Goal: Information Seeking & Learning: Learn about a topic

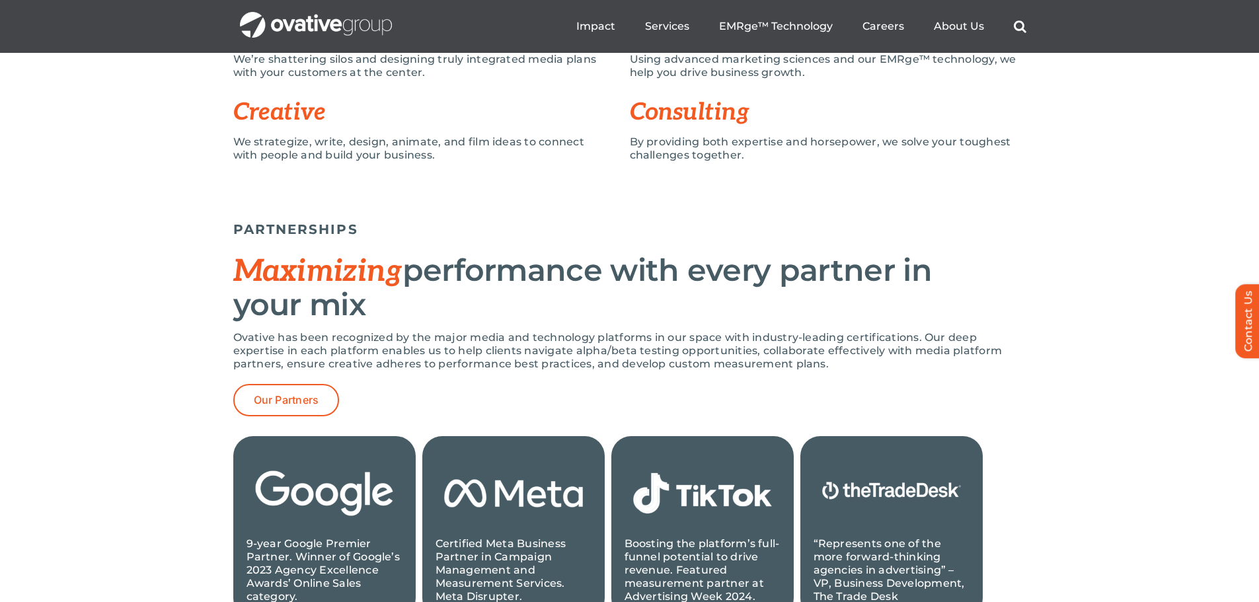
scroll to position [1058, 0]
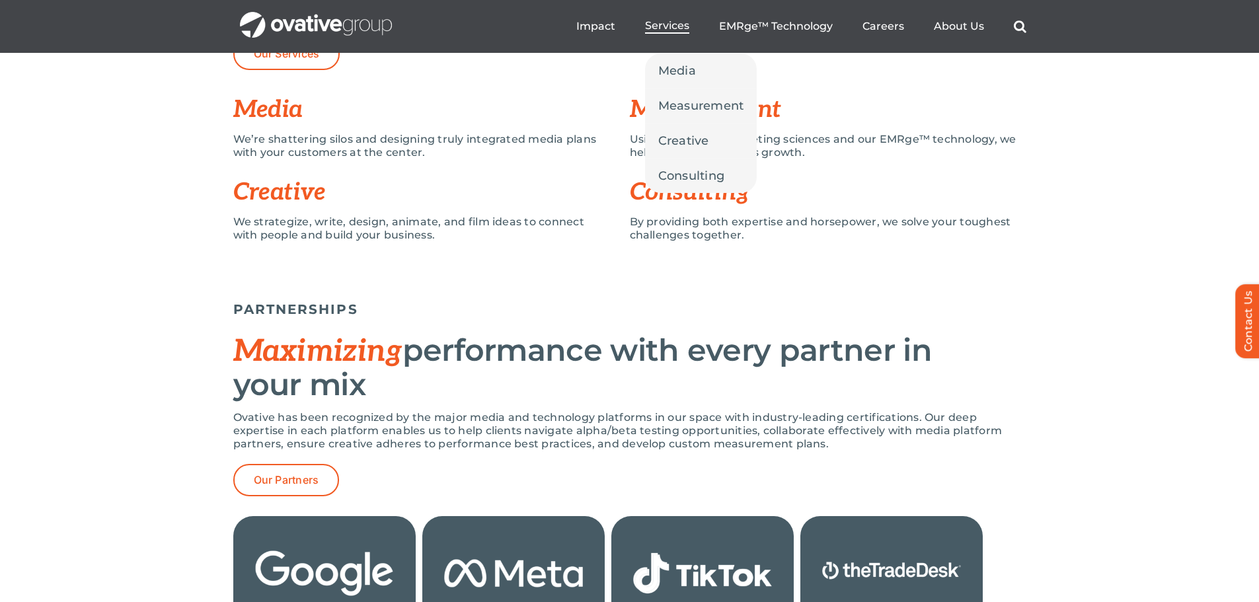
click at [674, 24] on span "Services" at bounding box center [667, 25] width 44 height 13
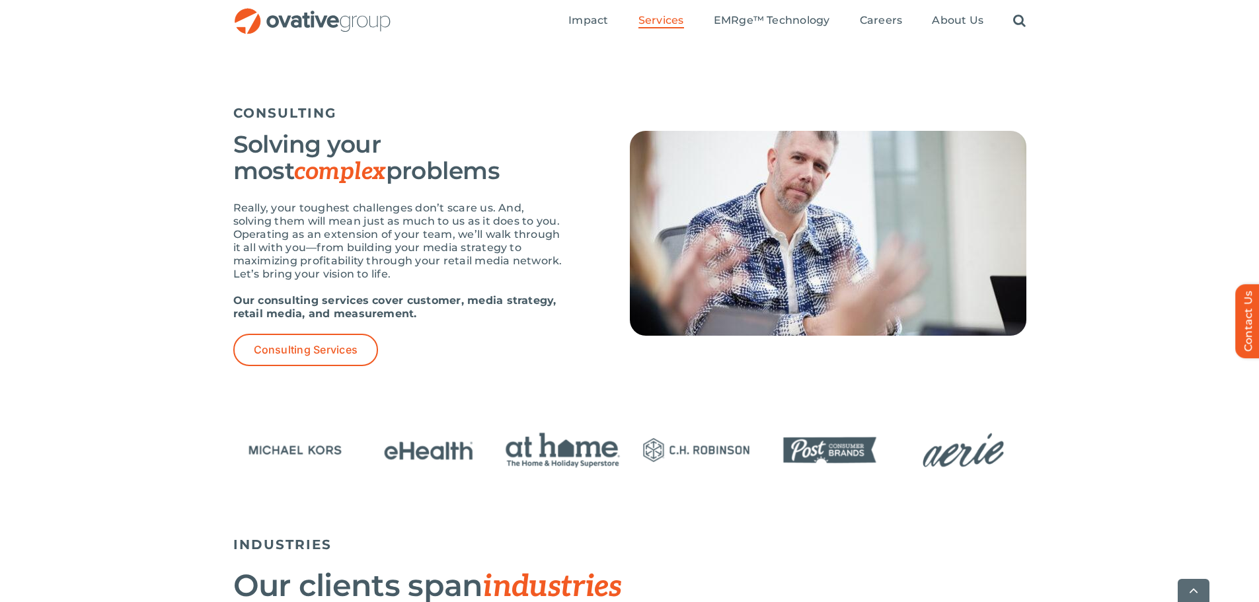
scroll to position [1785, 0]
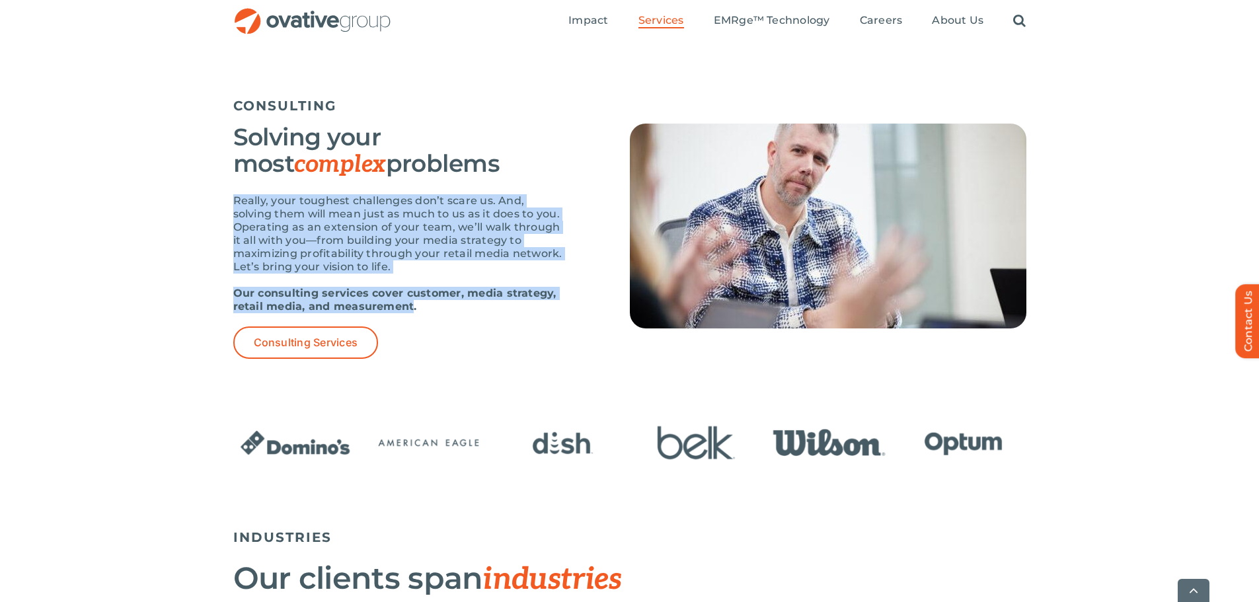
drag, startPoint x: 412, startPoint y: 308, endPoint x: 232, endPoint y: 202, distance: 209.5
click at [232, 202] on div "CONSULTING Solving your most complex problems Really, your toughest challenges …" at bounding box center [629, 241] width 1259 height 340
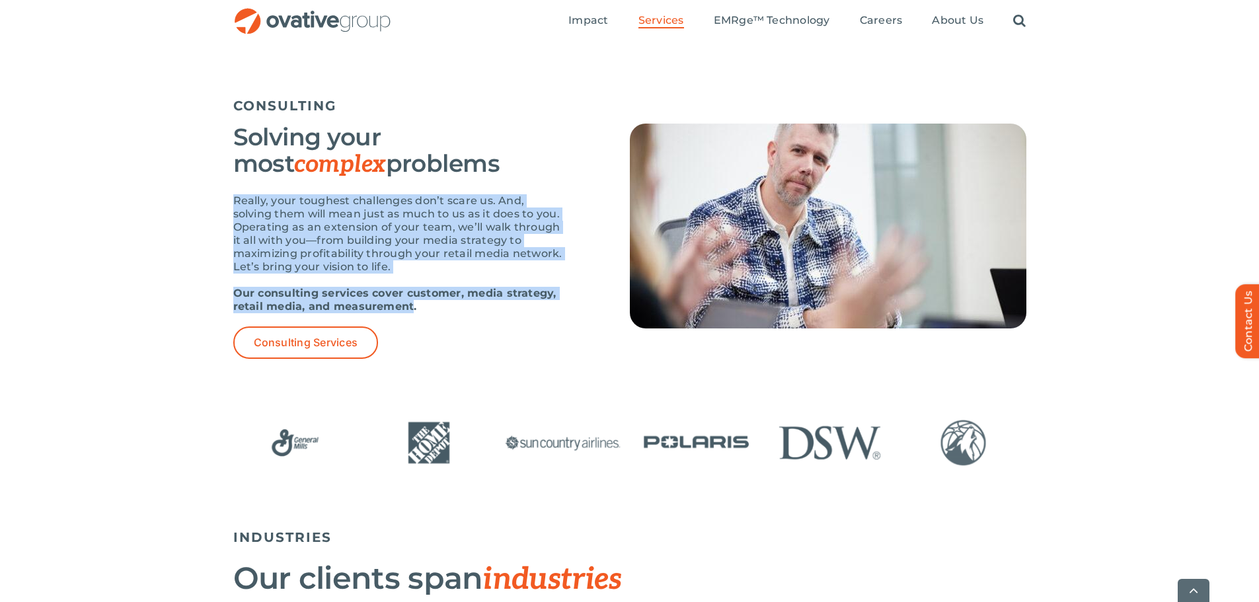
click at [235, 202] on p "Really, your toughest challenges don’t scare us. And, solving them will mean ju…" at bounding box center [398, 233] width 331 height 79
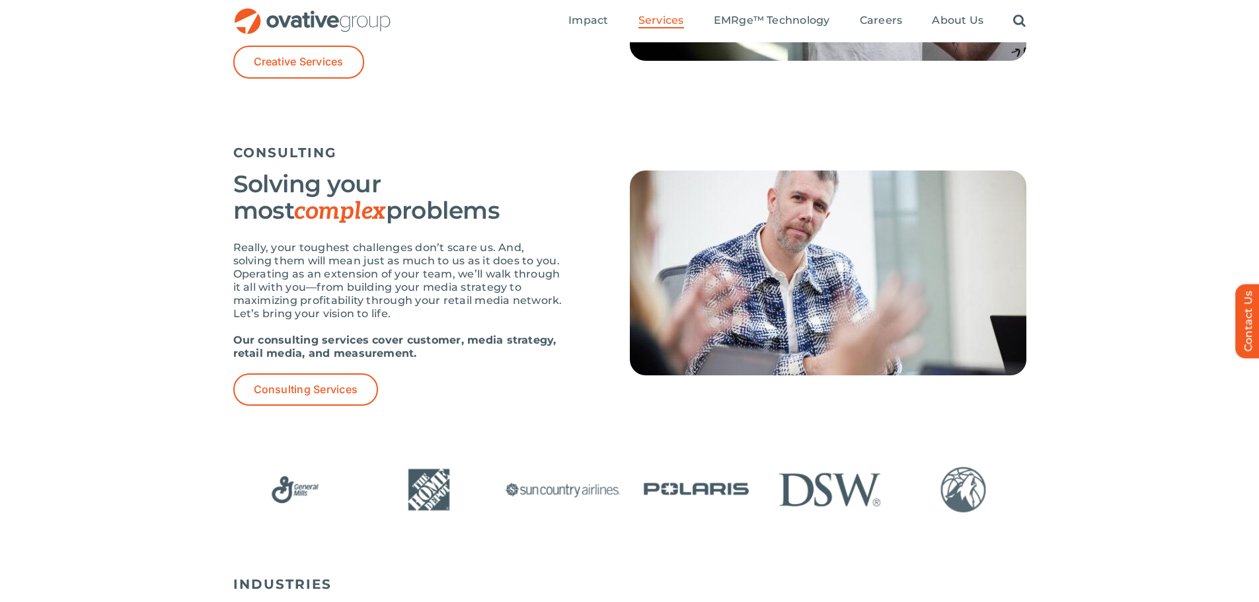
scroll to position [1719, 0]
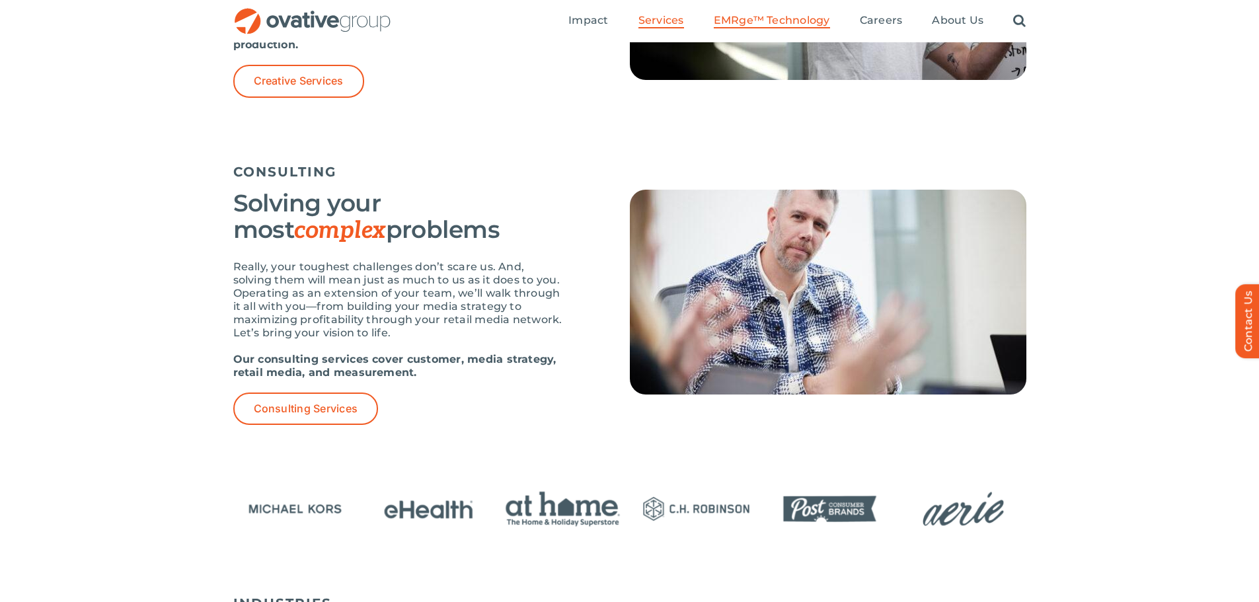
click at [761, 22] on span "EMRge™ Technology" at bounding box center [772, 20] width 116 height 13
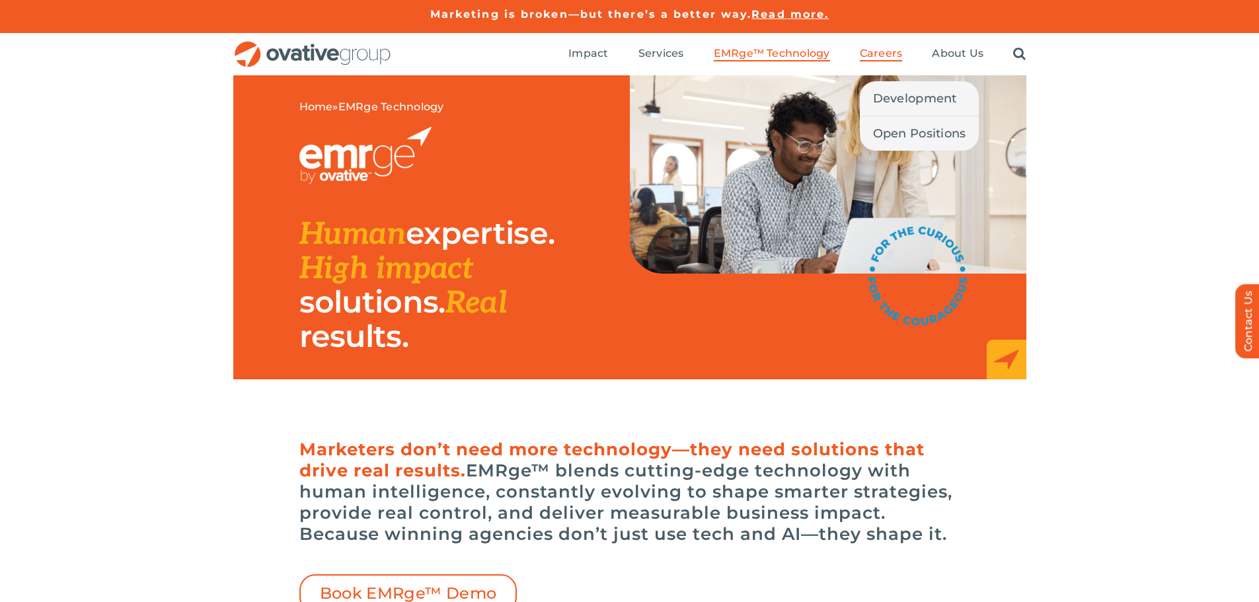
click at [871, 49] on span "Careers" at bounding box center [881, 53] width 43 height 13
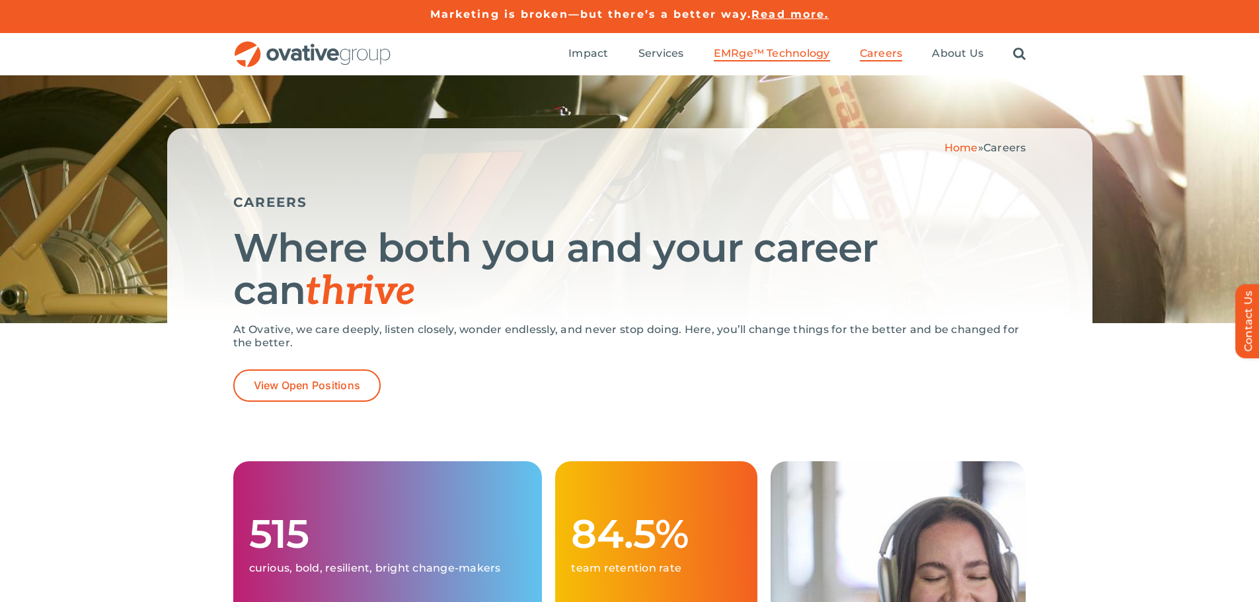
click at [796, 54] on span "EMRge™ Technology" at bounding box center [772, 53] width 116 height 13
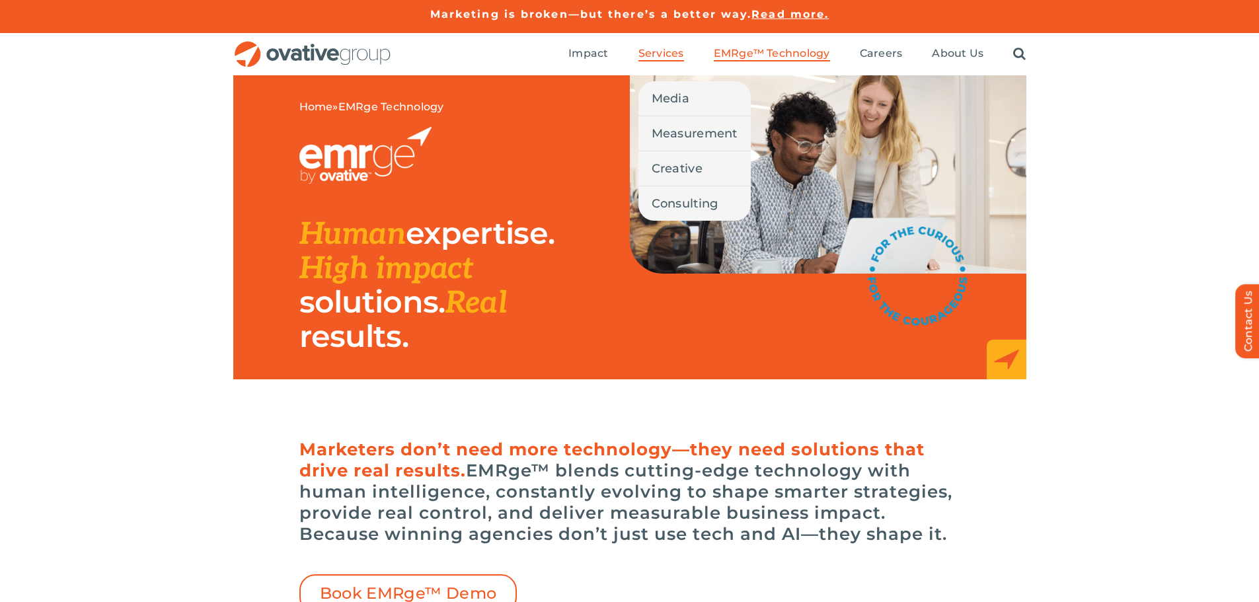
click at [674, 52] on span "Services" at bounding box center [662, 53] width 46 height 13
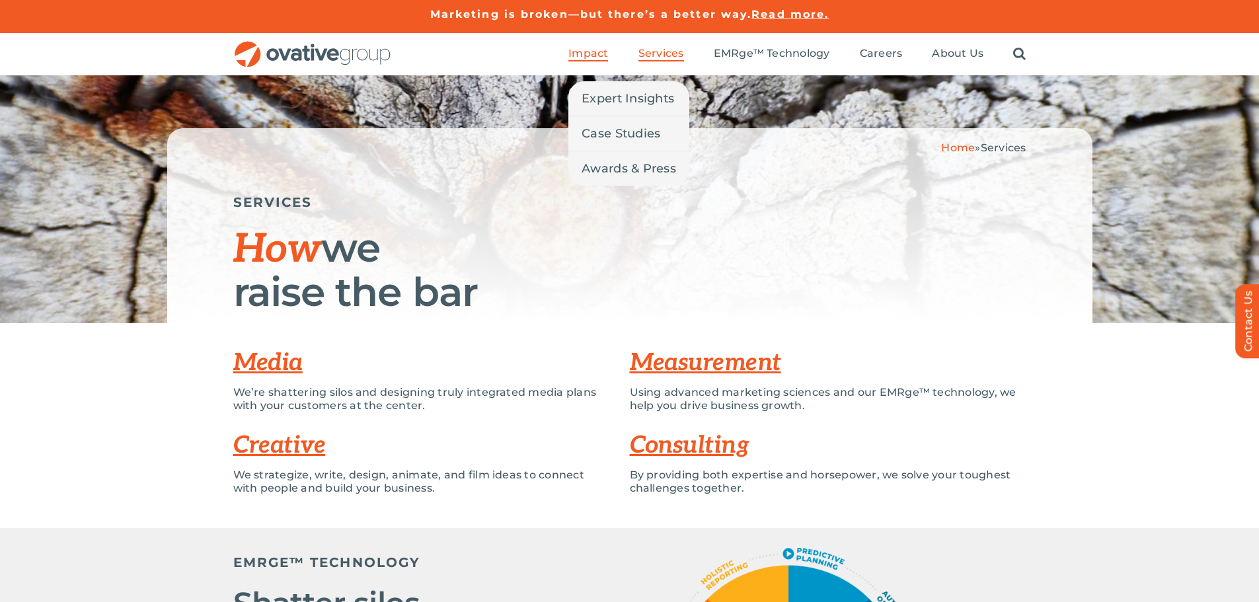
click at [600, 53] on span "Impact" at bounding box center [588, 53] width 40 height 13
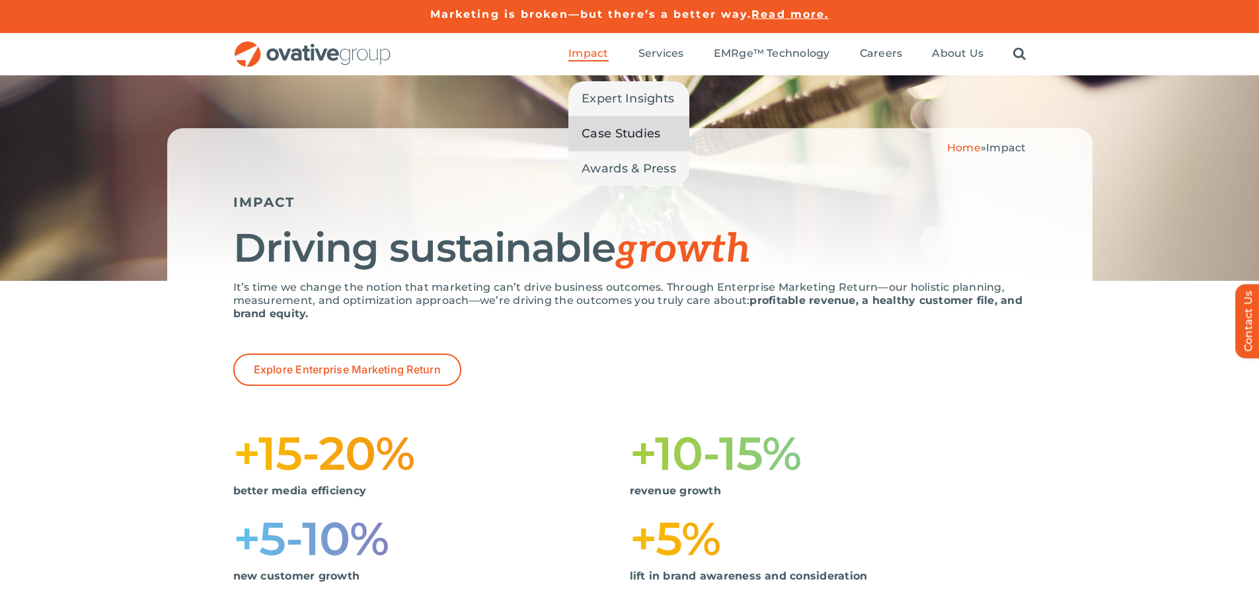
click at [621, 129] on span "Case Studies" at bounding box center [621, 133] width 79 height 19
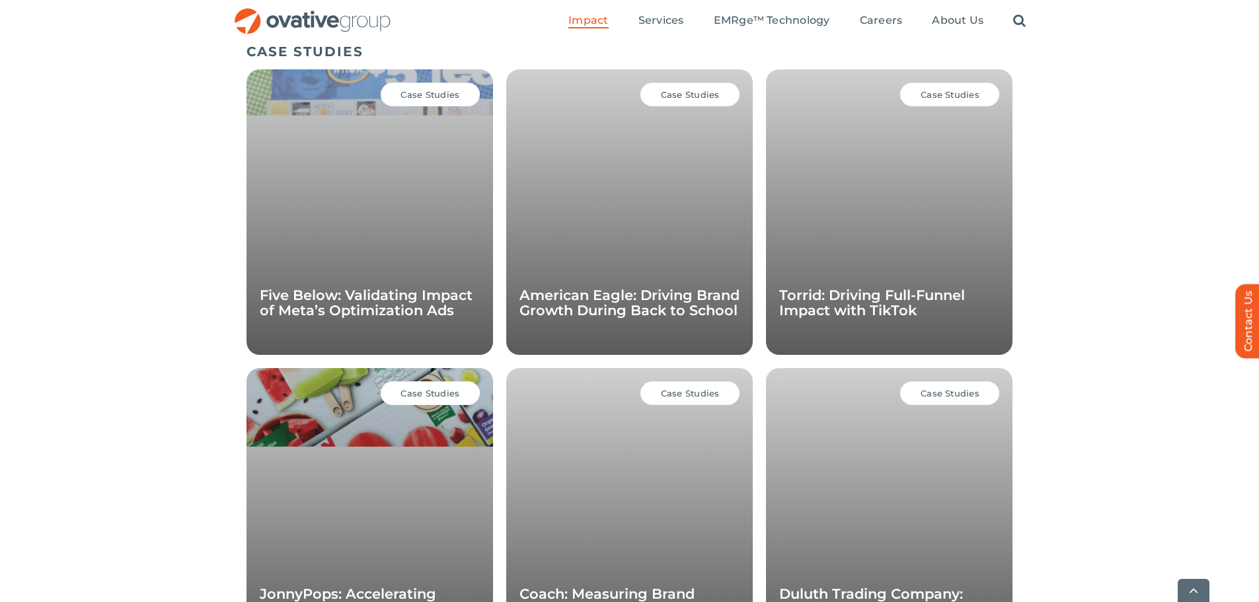
scroll to position [911, 0]
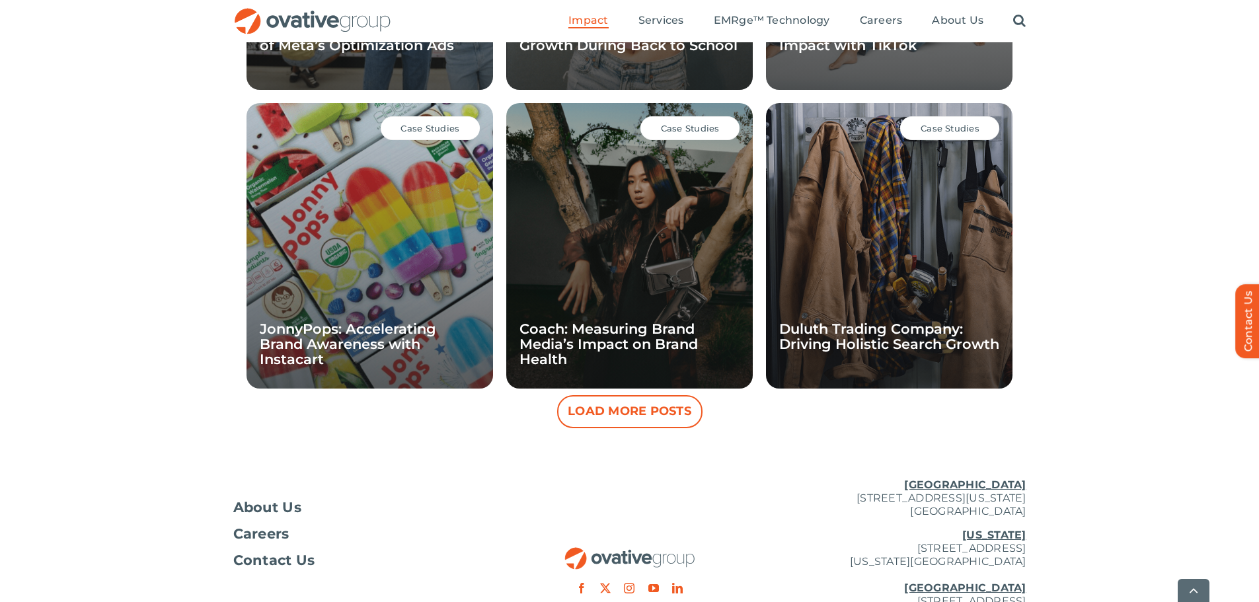
scroll to position [1175, 0]
click at [629, 413] on button "Load More Posts" at bounding box center [629, 411] width 145 height 33
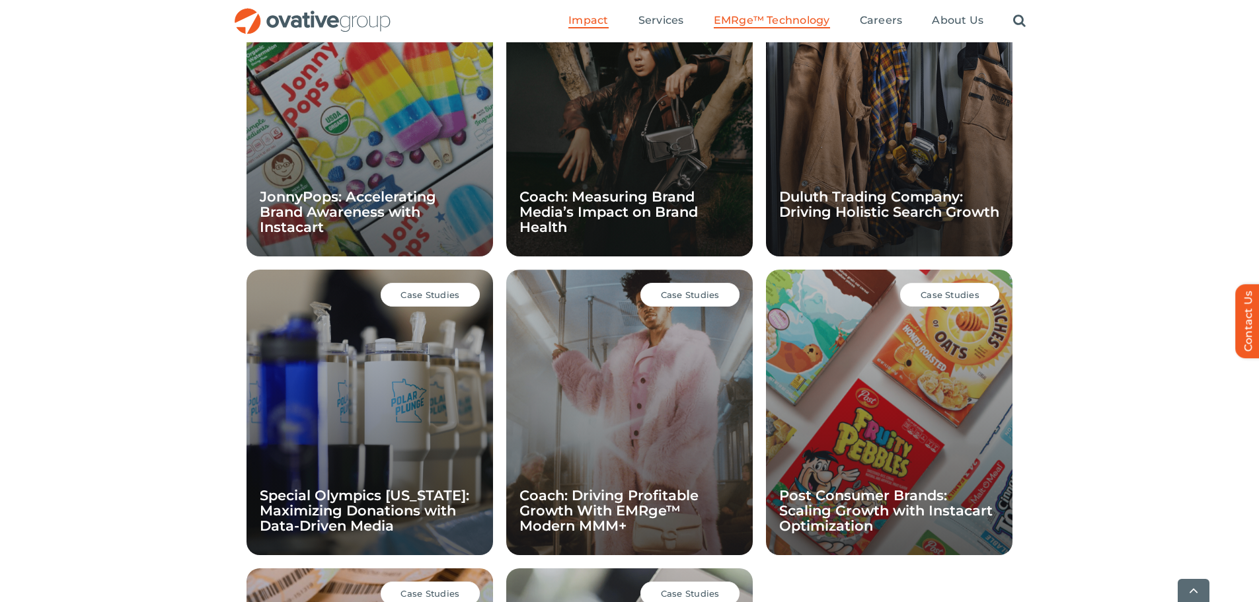
scroll to position [1307, 0]
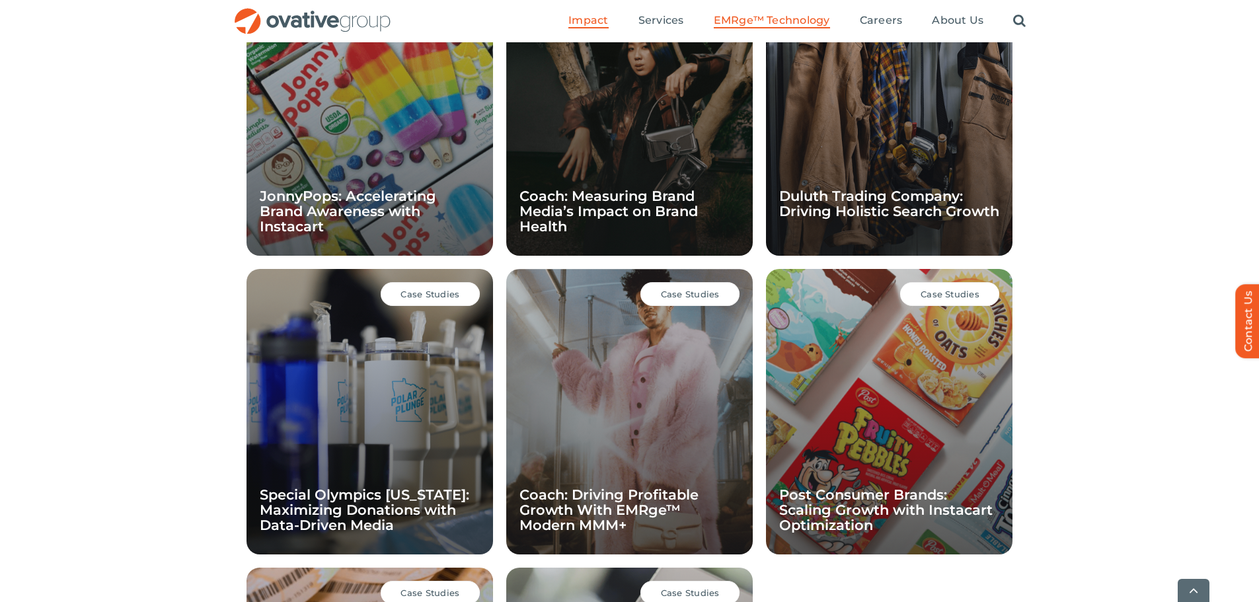
click at [773, 24] on span "EMRge™ Technology" at bounding box center [772, 20] width 116 height 13
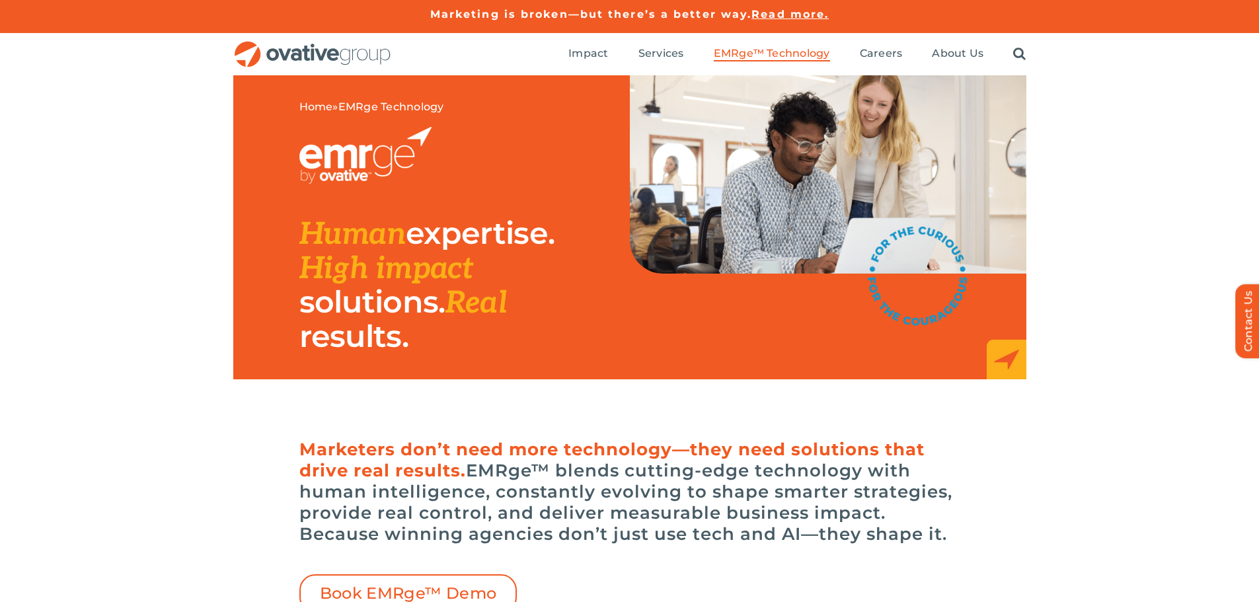
click at [637, 53] on ul "Impact Expert Insights Case Studies Awards & Press Services Media Measurement C…" at bounding box center [796, 54] width 457 height 42
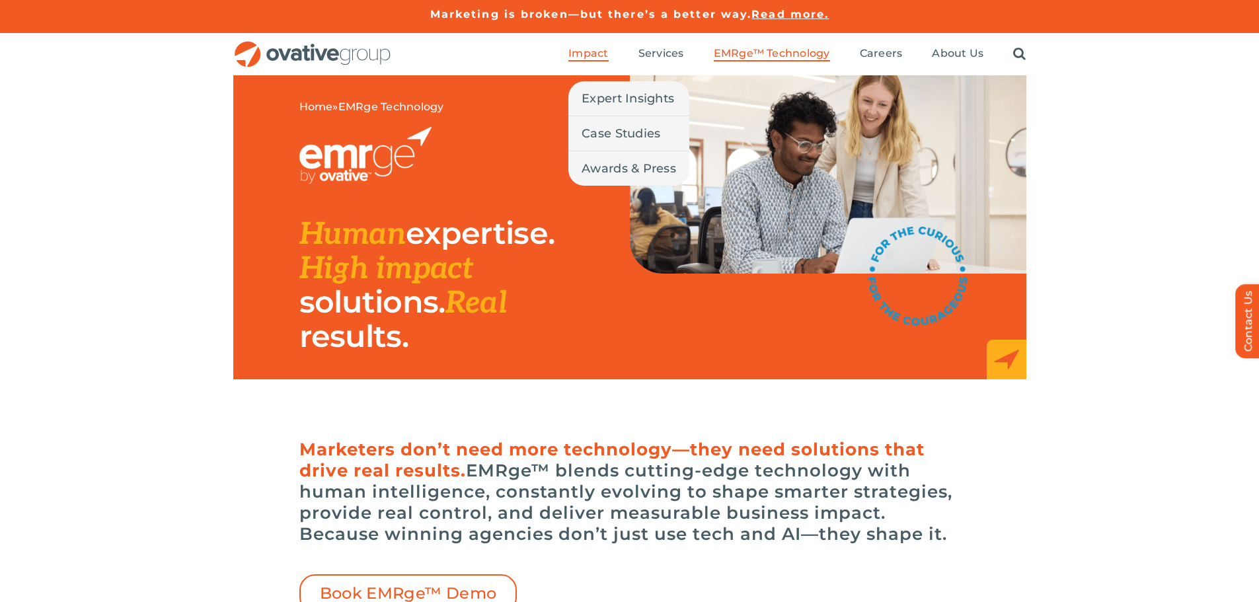
click at [601, 54] on span "Impact" at bounding box center [588, 53] width 40 height 13
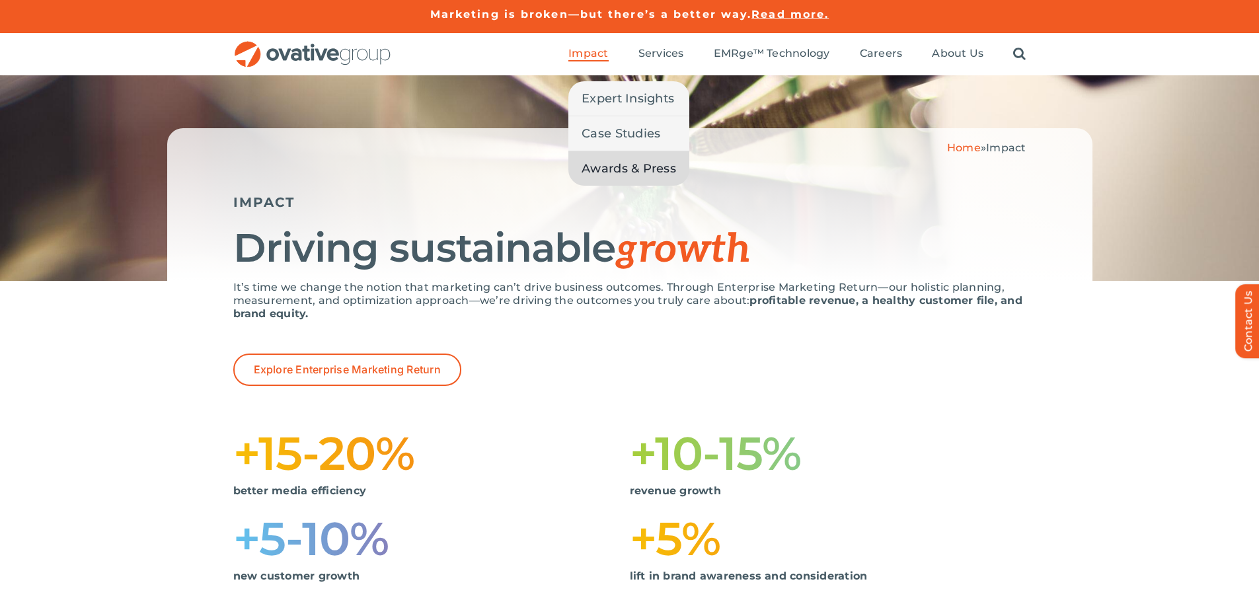
click at [618, 160] on span "Awards & Press" at bounding box center [629, 168] width 95 height 19
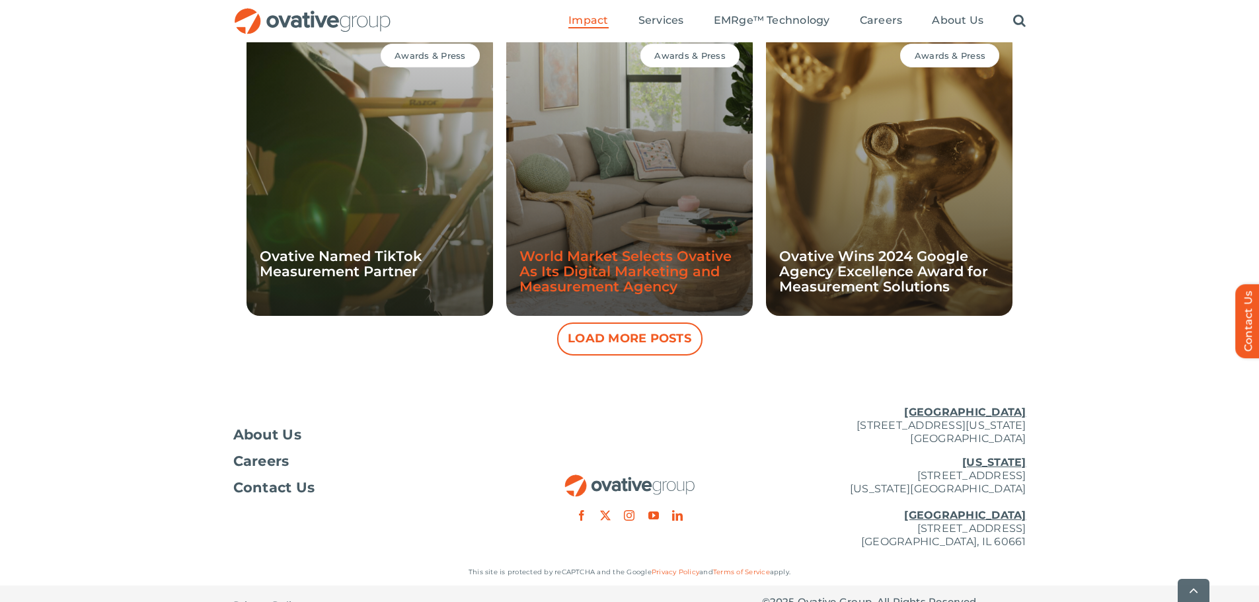
scroll to position [1270, 0]
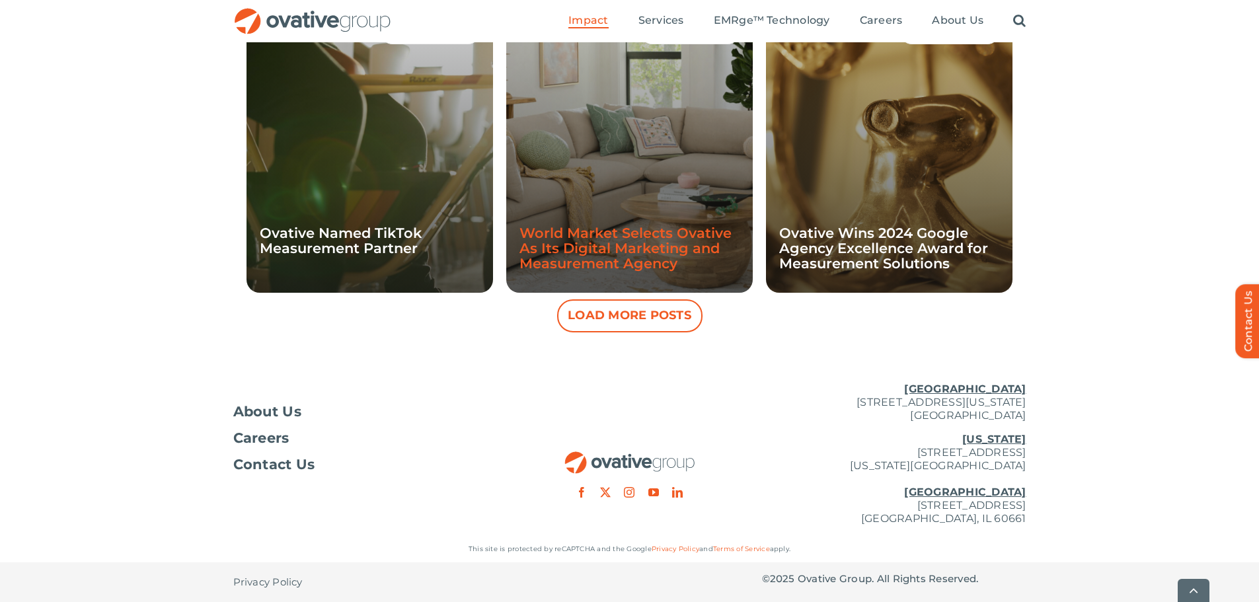
click at [642, 315] on button "Load More Posts" at bounding box center [629, 315] width 145 height 33
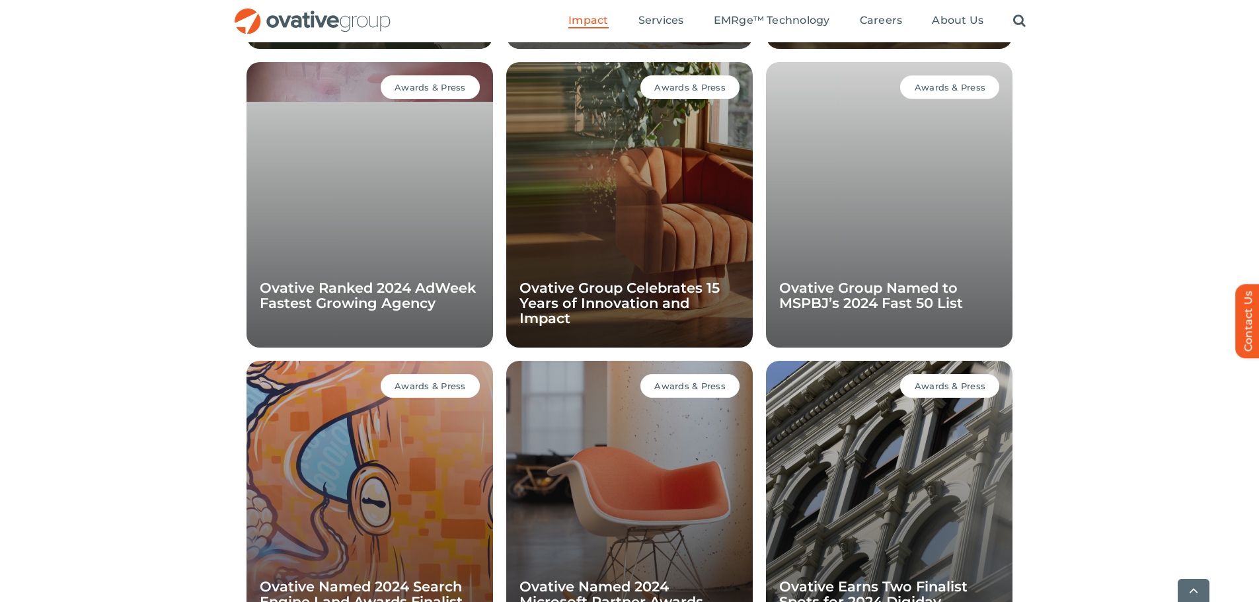
scroll to position [1535, 0]
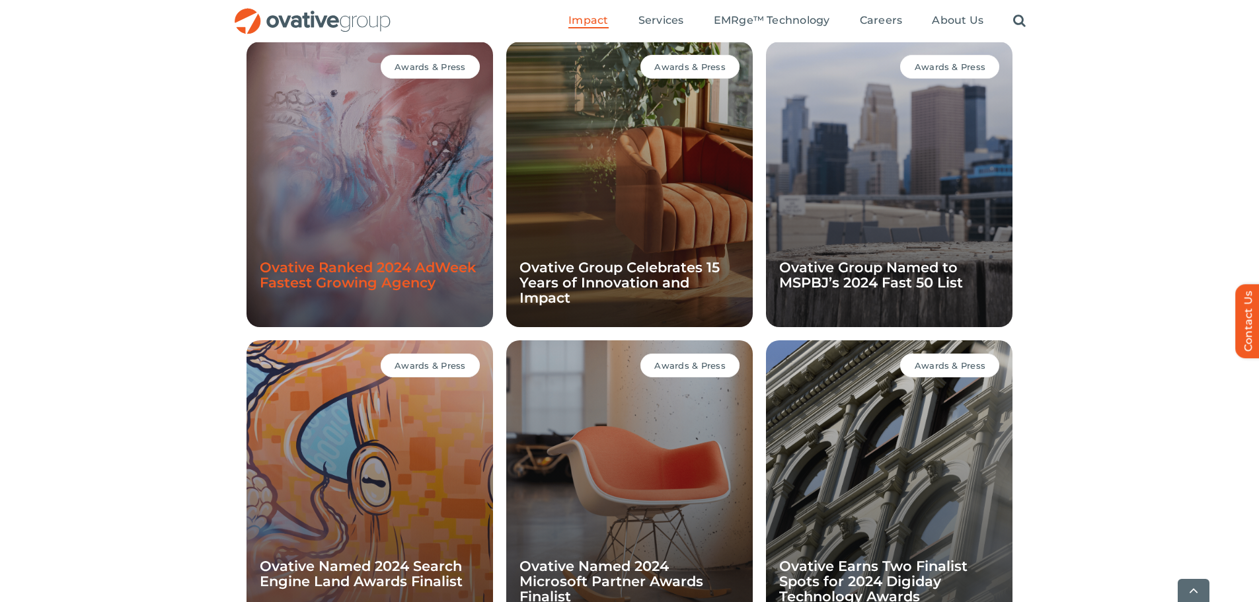
click at [345, 268] on link "Ovative Ranked 2024 AdWeek Fastest Growing Agency" at bounding box center [368, 275] width 216 height 32
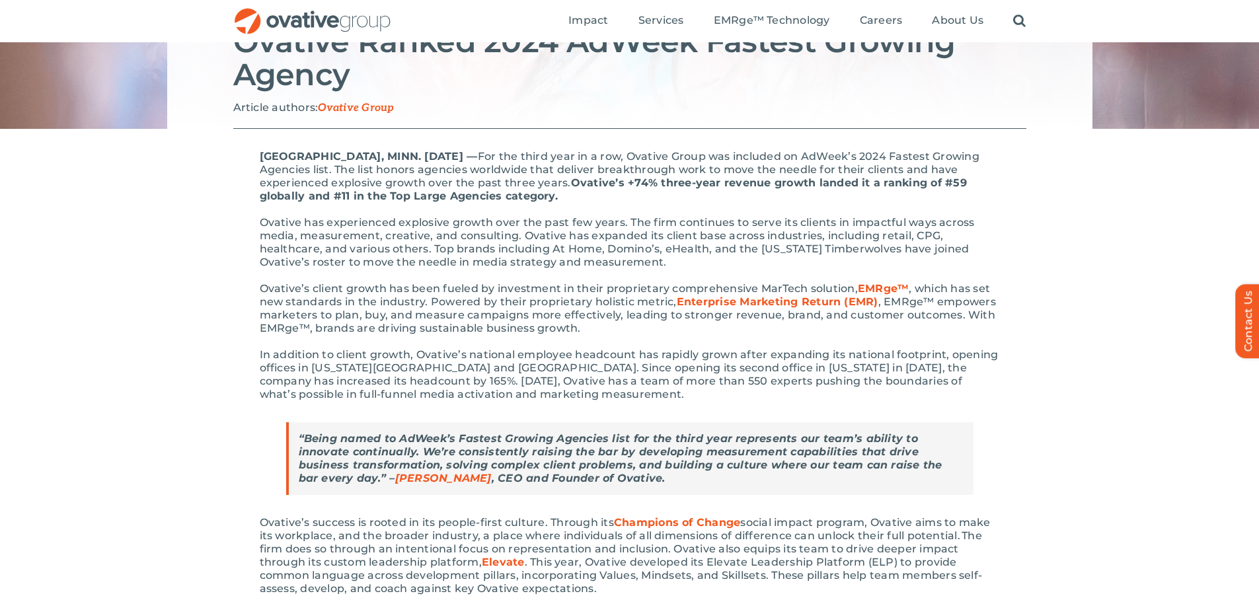
scroll to position [198, 0]
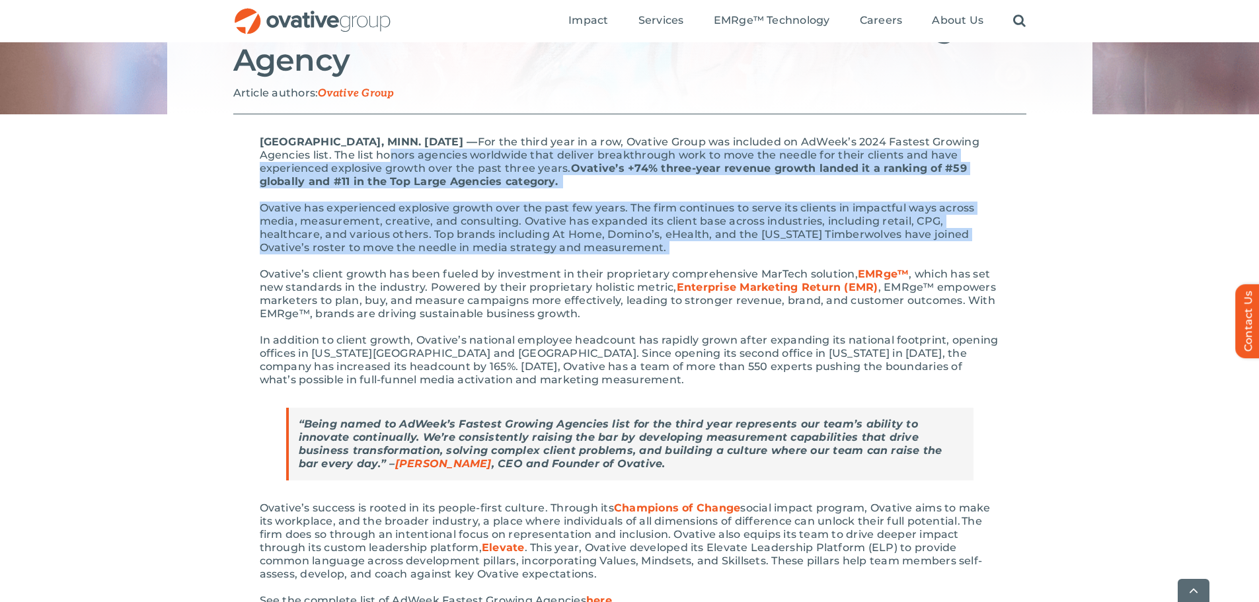
drag, startPoint x: 444, startPoint y: 155, endPoint x: 734, endPoint y: 246, distance: 304.8
click at [734, 246] on div "[GEOGRAPHIC_DATA], MINN. [DATE] –– For the third year in a row, Ovative Group w…" at bounding box center [630, 464] width 740 height 657
click at [660, 247] on span "Ovative has experienced explosive growth over the past few years. The firm cont…" at bounding box center [617, 228] width 715 height 52
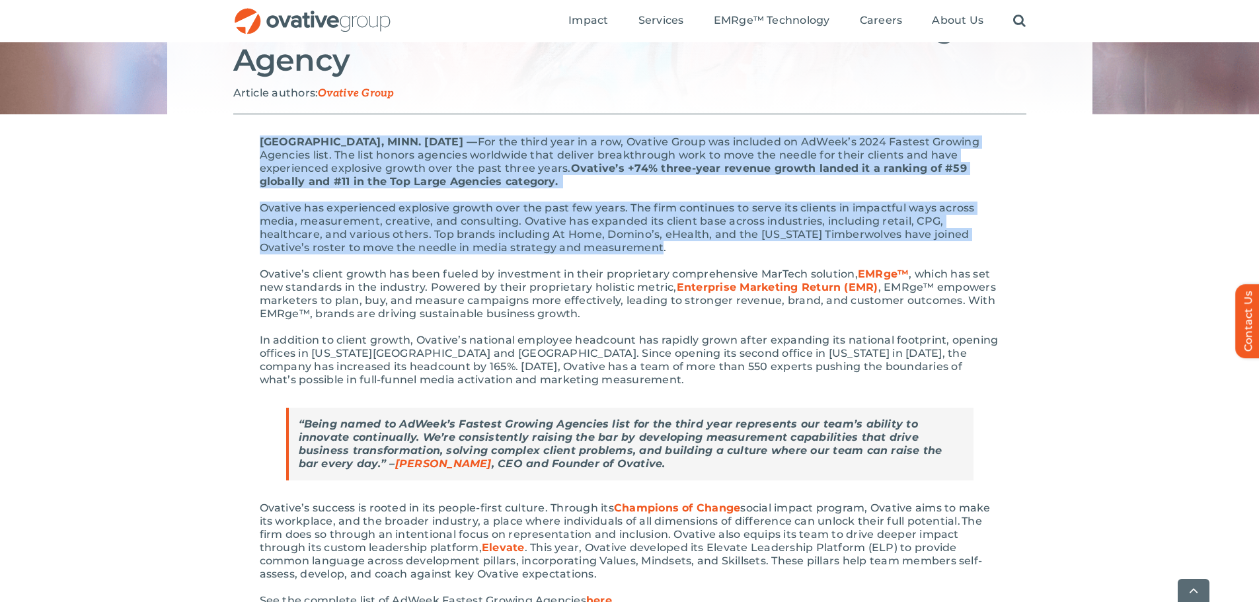
drag, startPoint x: 662, startPoint y: 251, endPoint x: 258, endPoint y: 145, distance: 416.9
click at [258, 145] on div "MINNEAPOLIS, MINN. November 12, 2024 –– For the third year in a row, Ovative Gr…" at bounding box center [629, 463] width 793 height 699
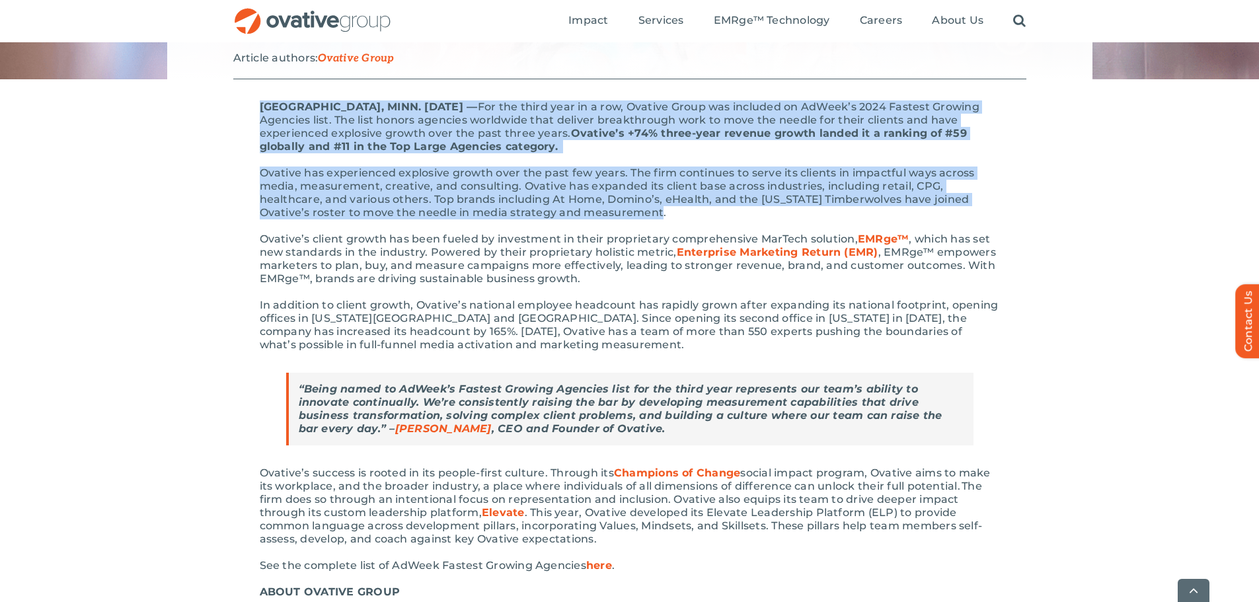
scroll to position [264, 0]
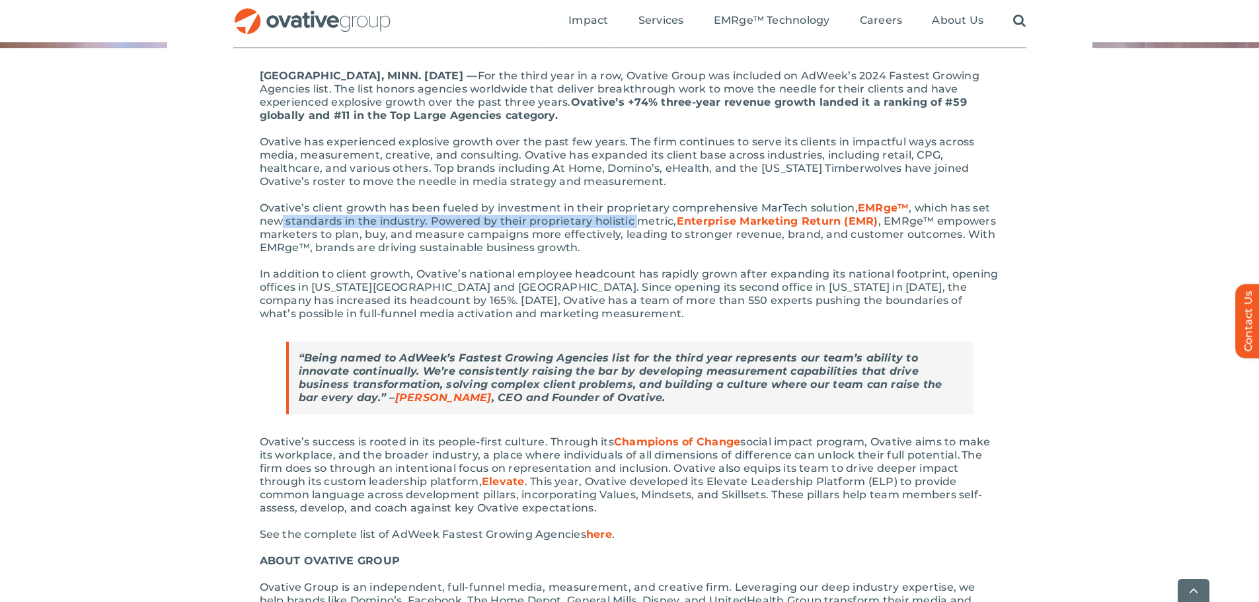
drag, startPoint x: 279, startPoint y: 215, endPoint x: 633, endPoint y: 223, distance: 354.4
click at [633, 223] on span ", which has set new standards in the industry. Powered by their proprietary hol…" at bounding box center [625, 215] width 731 height 26
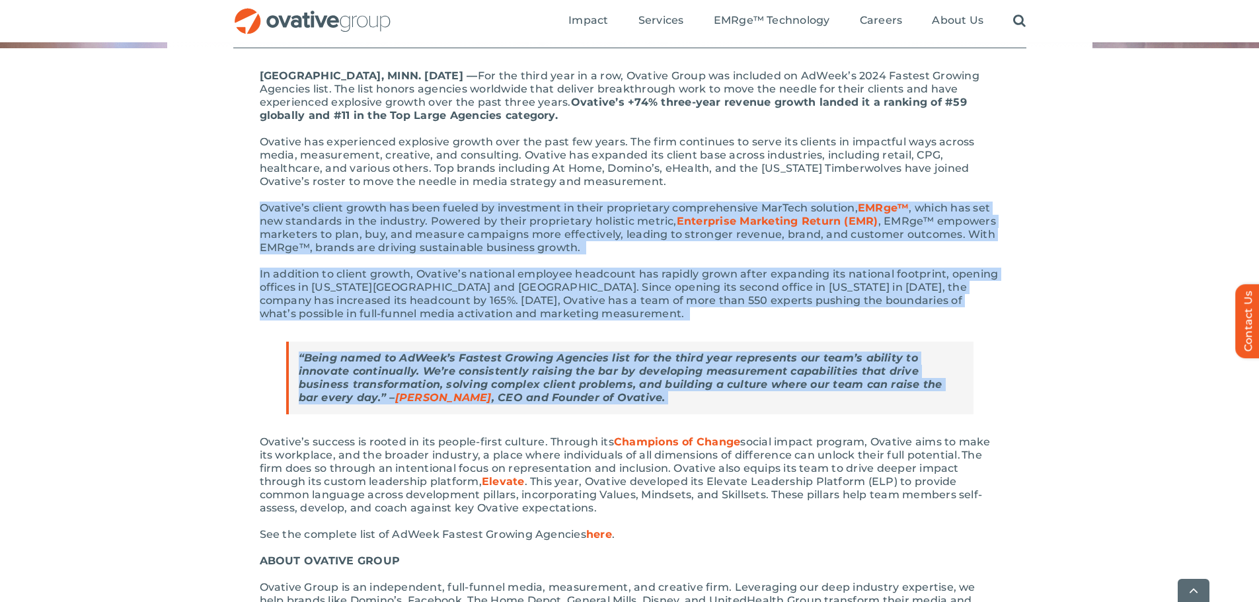
drag, startPoint x: 260, startPoint y: 206, endPoint x: 862, endPoint y: 401, distance: 632.3
click at [869, 405] on div "MINNEAPOLIS, MINN. November 12, 2024 –– For the third year in a row, Ovative Gr…" at bounding box center [630, 397] width 740 height 657
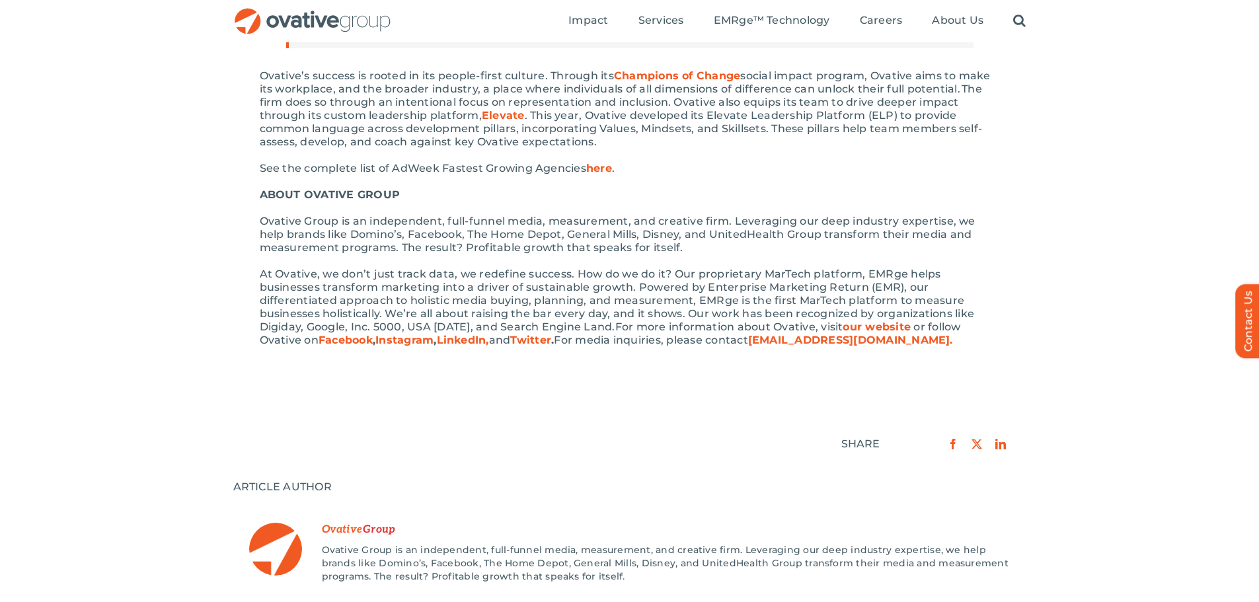
scroll to position [661, 0]
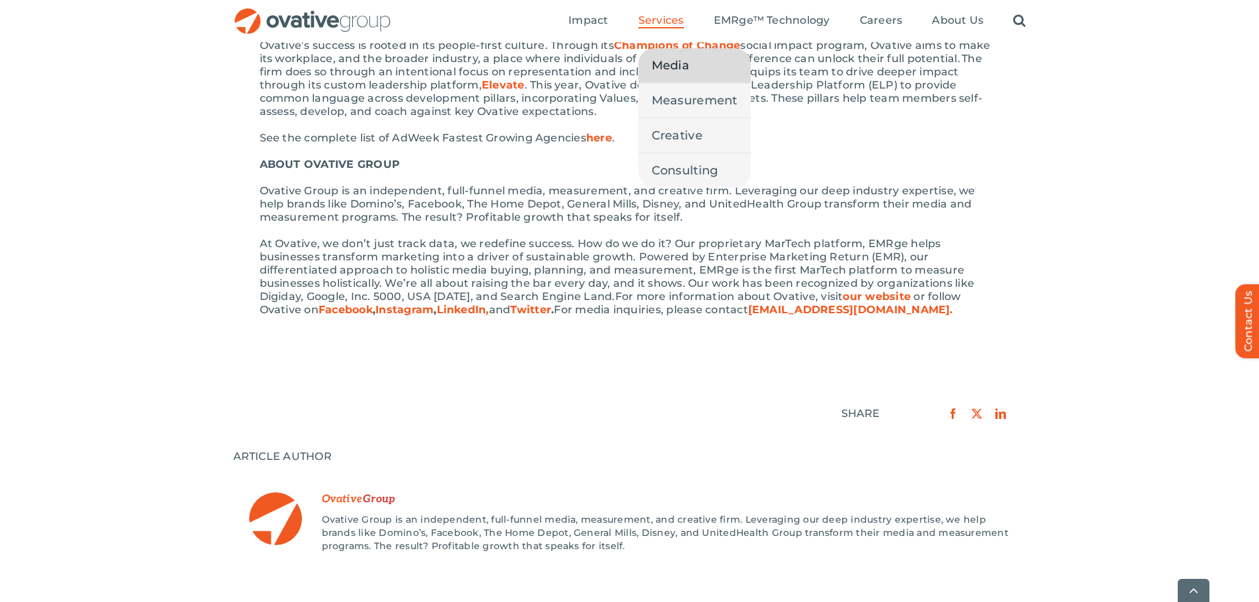
click at [680, 59] on span "Media" at bounding box center [671, 65] width 38 height 19
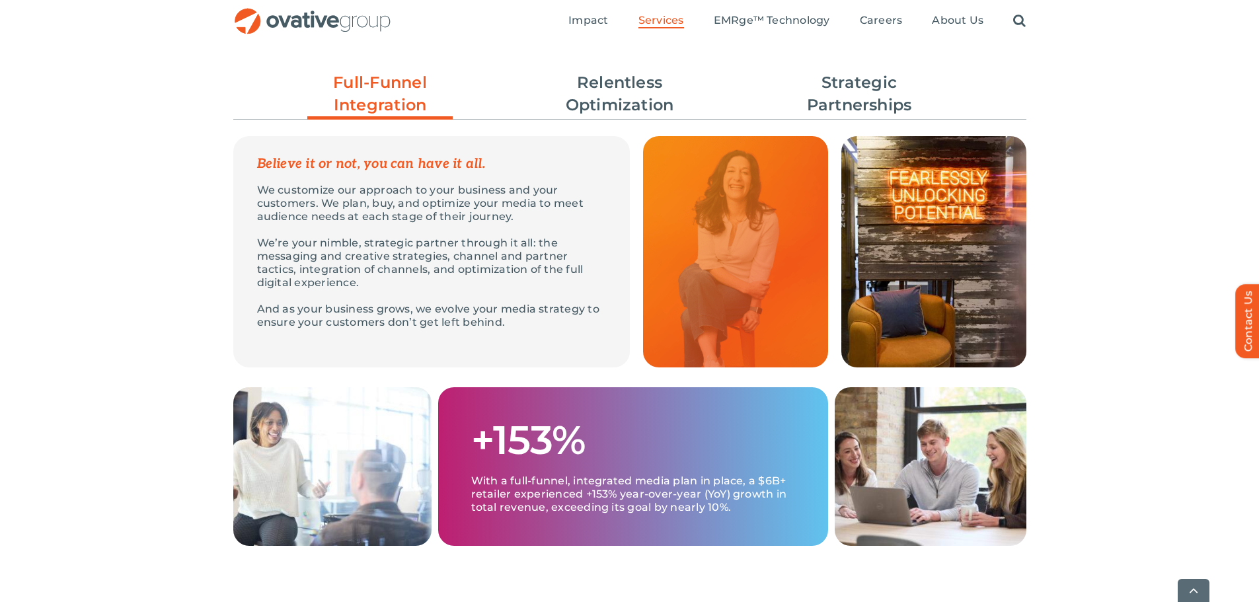
scroll to position [463, 0]
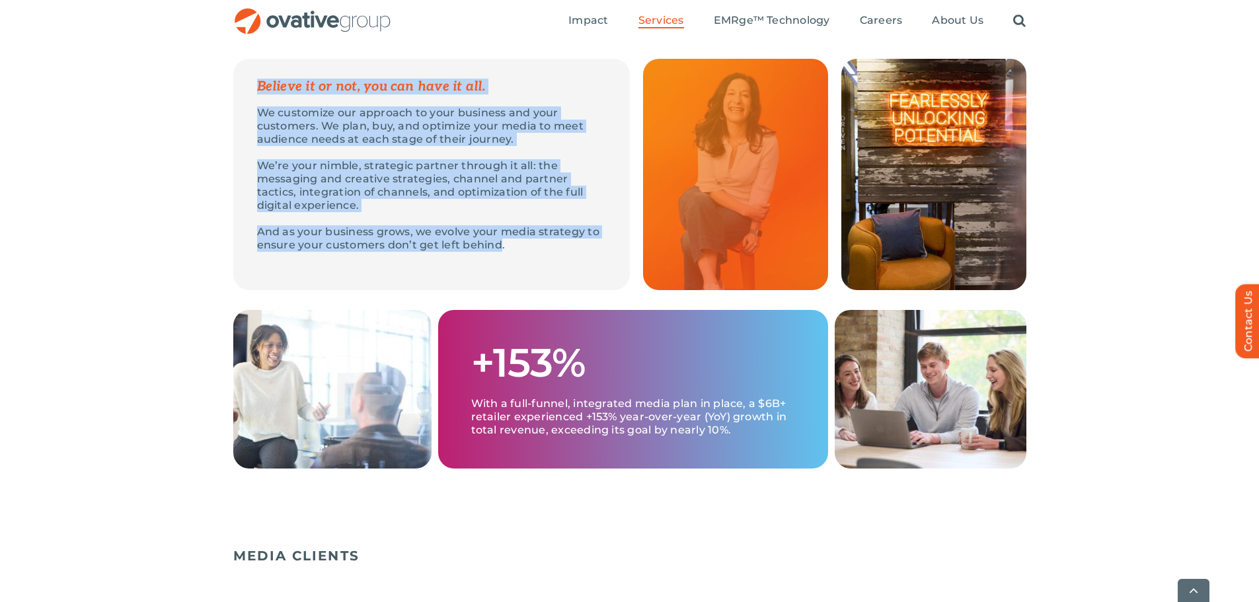
drag, startPoint x: 501, startPoint y: 249, endPoint x: 243, endPoint y: 85, distance: 305.7
click at [243, 85] on div "Believe it or not, you can have it all. We customize our approach to your busin…" at bounding box center [431, 174] width 397 height 231
